Goal: Find specific page/section: Find specific page/section

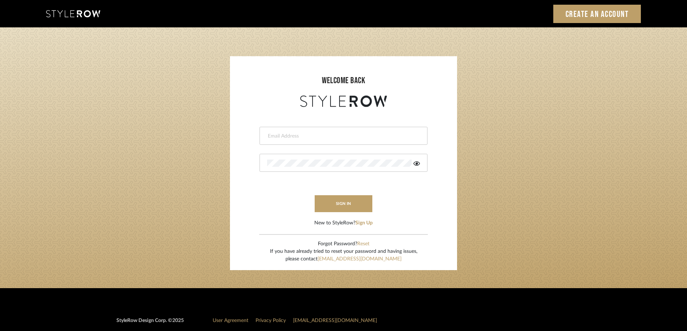
click at [321, 137] on input "email" at bounding box center [342, 136] width 151 height 7
click at [347, 139] on input "email" at bounding box center [337, 136] width 141 height 7
type input "amkayafas@gmail.com"
click at [338, 201] on button "sign in" at bounding box center [344, 203] width 58 height 17
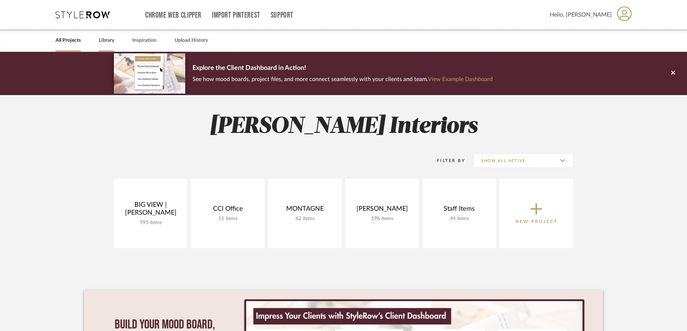
click at [107, 41] on link "Library" at bounding box center [106, 41] width 15 height 10
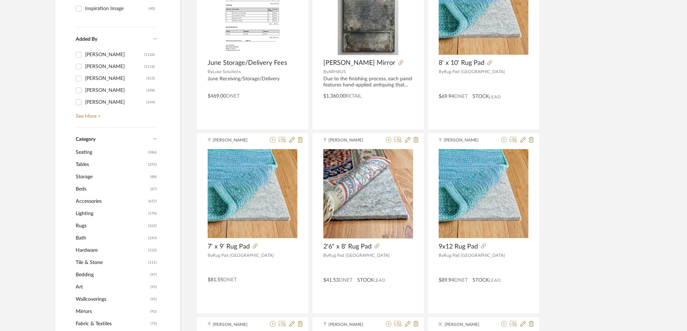
scroll to position [216, 0]
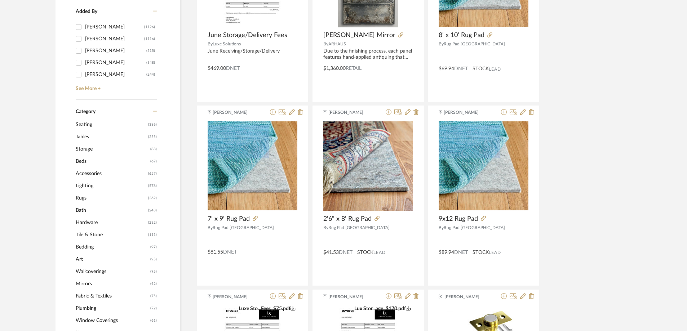
click at [90, 184] on span "Lighting" at bounding box center [111, 186] width 71 height 12
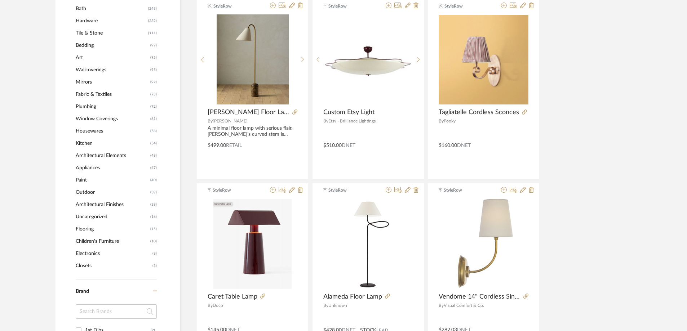
scroll to position [359, 0]
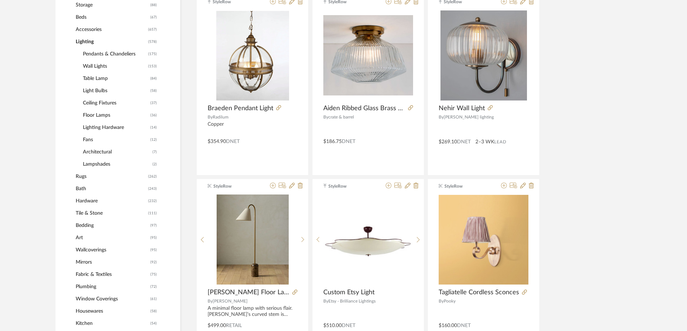
click at [102, 54] on span "Pendants & Chandeliers" at bounding box center [114, 54] width 63 height 12
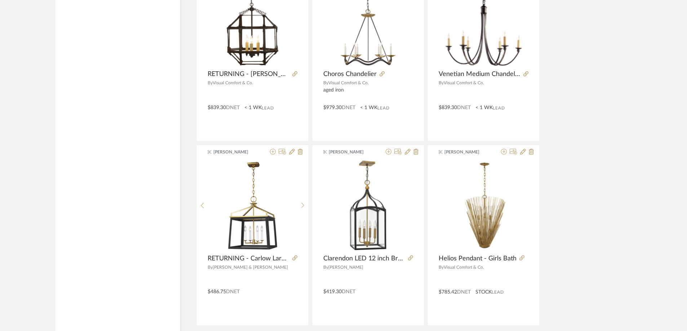
scroll to position [2123, 0]
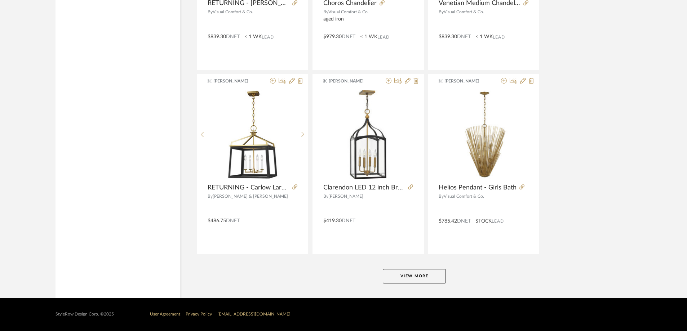
click at [419, 277] on button "View More" at bounding box center [414, 276] width 63 height 14
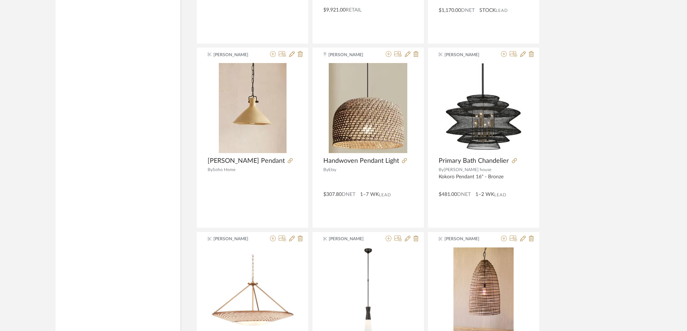
scroll to position [4334, 0]
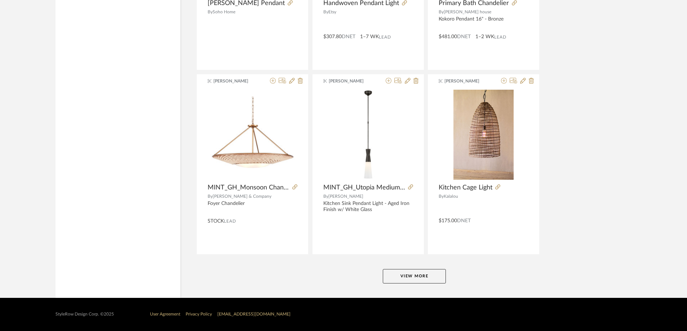
click at [405, 272] on button "View More" at bounding box center [414, 276] width 63 height 14
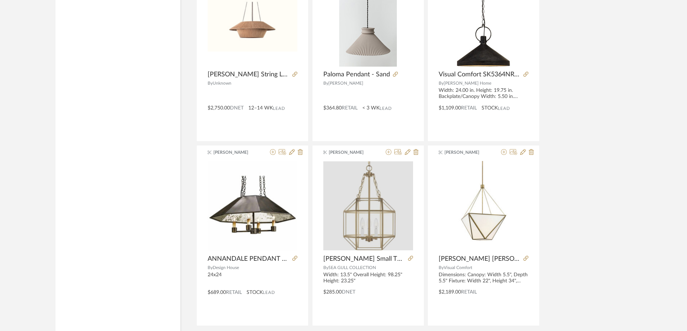
scroll to position [6546, 0]
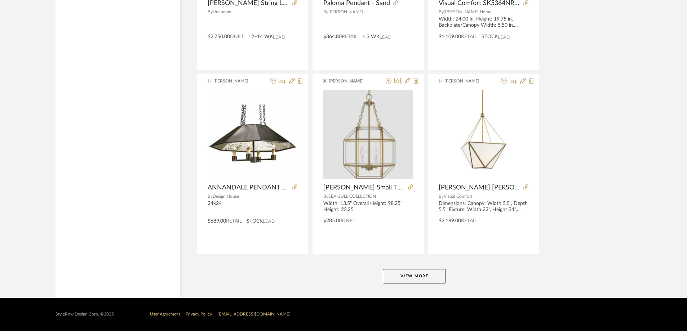
click at [422, 272] on button "View More" at bounding box center [414, 276] width 63 height 14
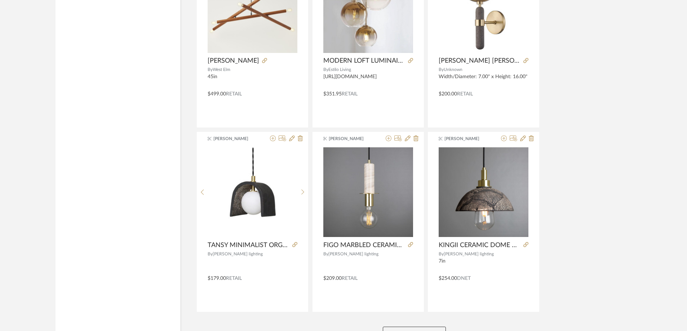
scroll to position [8757, 0]
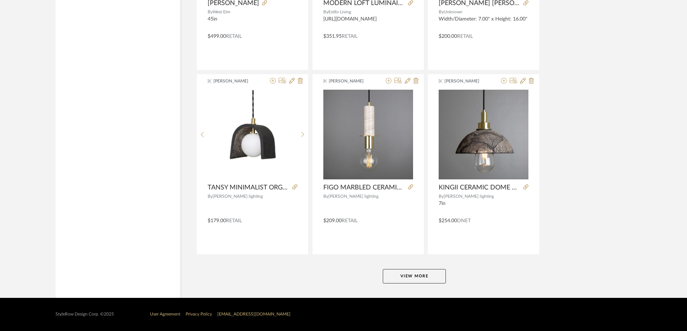
click at [424, 277] on button "View More" at bounding box center [414, 276] width 63 height 14
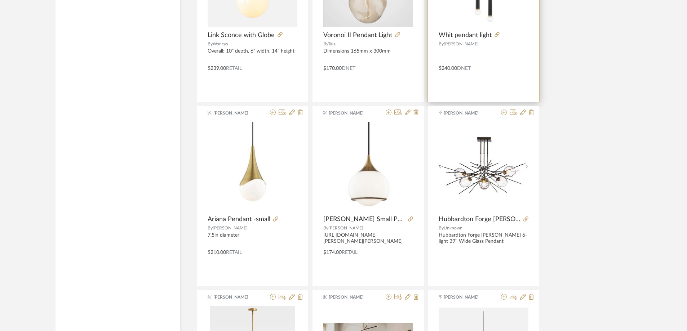
scroll to position [8737, 0]
